Goal: Check status: Check status

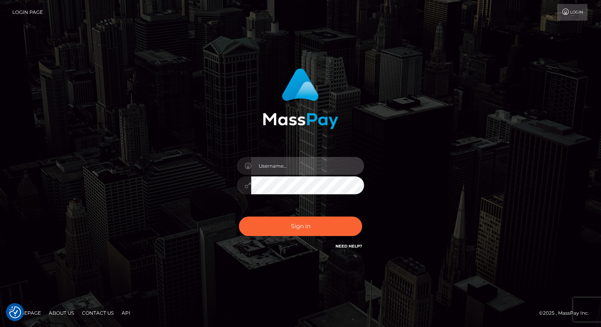
click at [320, 169] on input "text" at bounding box center [307, 166] width 113 height 18
click at [0, 327] on com-1password-button at bounding box center [0, 327] width 0 height 0
click at [306, 166] on input "text" at bounding box center [307, 166] width 113 height 18
type input "[PERSON_NAME].nofans"
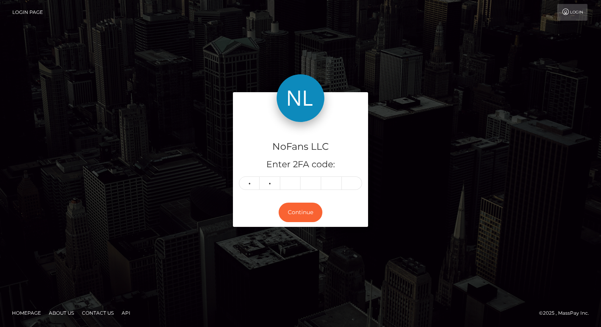
type input "4"
type input "2"
type input "0"
type input "4"
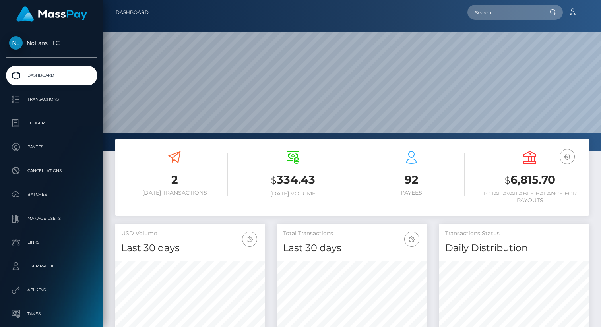
scroll to position [141, 150]
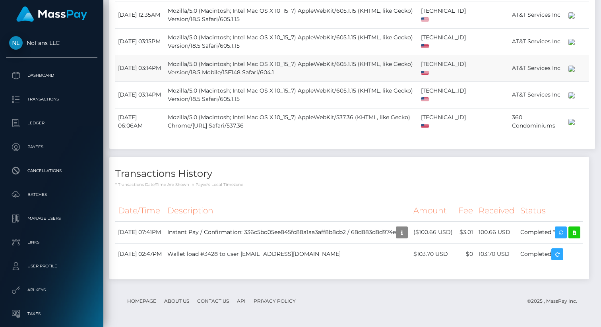
scroll to position [1747, 0]
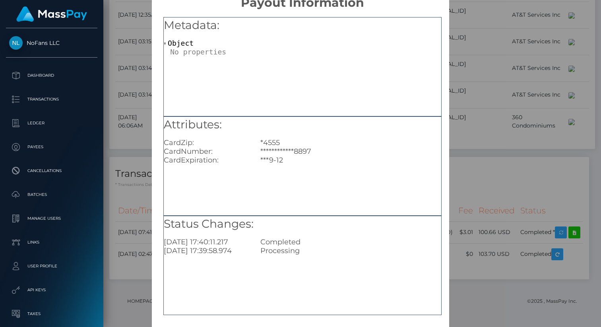
scroll to position [25, 0]
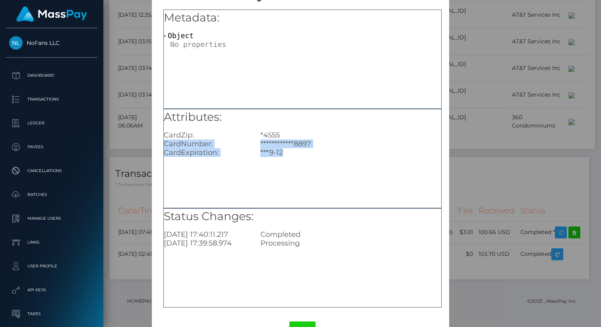
drag, startPoint x: 281, startPoint y: 138, endPoint x: 290, endPoint y: 171, distance: 34.2
click at [290, 171] on div "**********" at bounding box center [302, 158] width 278 height 99
drag, startPoint x: 226, startPoint y: 147, endPoint x: 284, endPoint y: 147, distance: 58.0
click at [281, 147] on div "**********" at bounding box center [302, 143] width 289 height 9
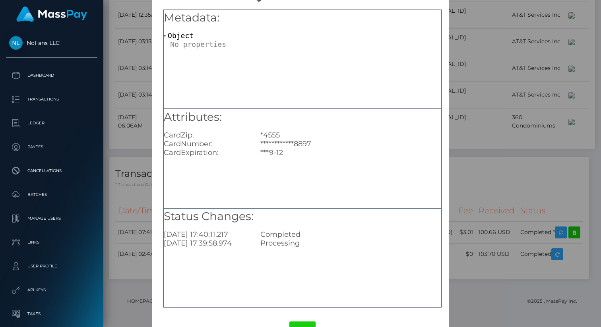
click at [284, 147] on div "**********" at bounding box center [350, 143] width 193 height 9
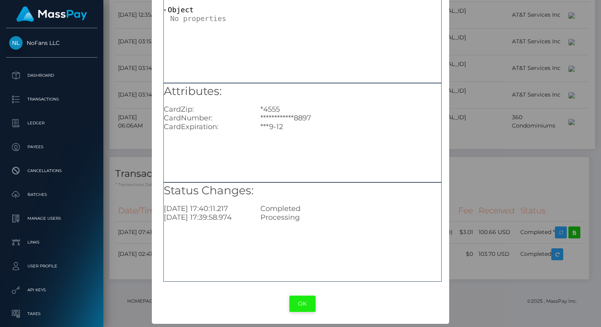
click at [301, 304] on button "OK" at bounding box center [302, 304] width 26 height 16
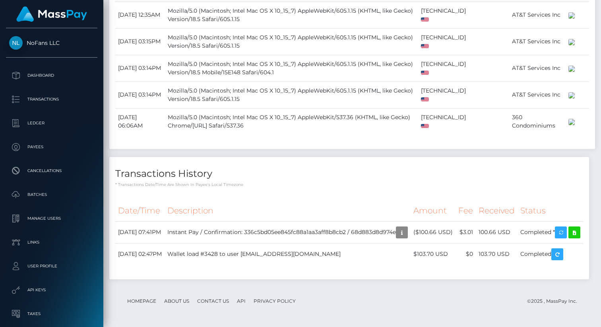
scroll to position [1747, 0]
